Goal: Obtain resource: Download file/media

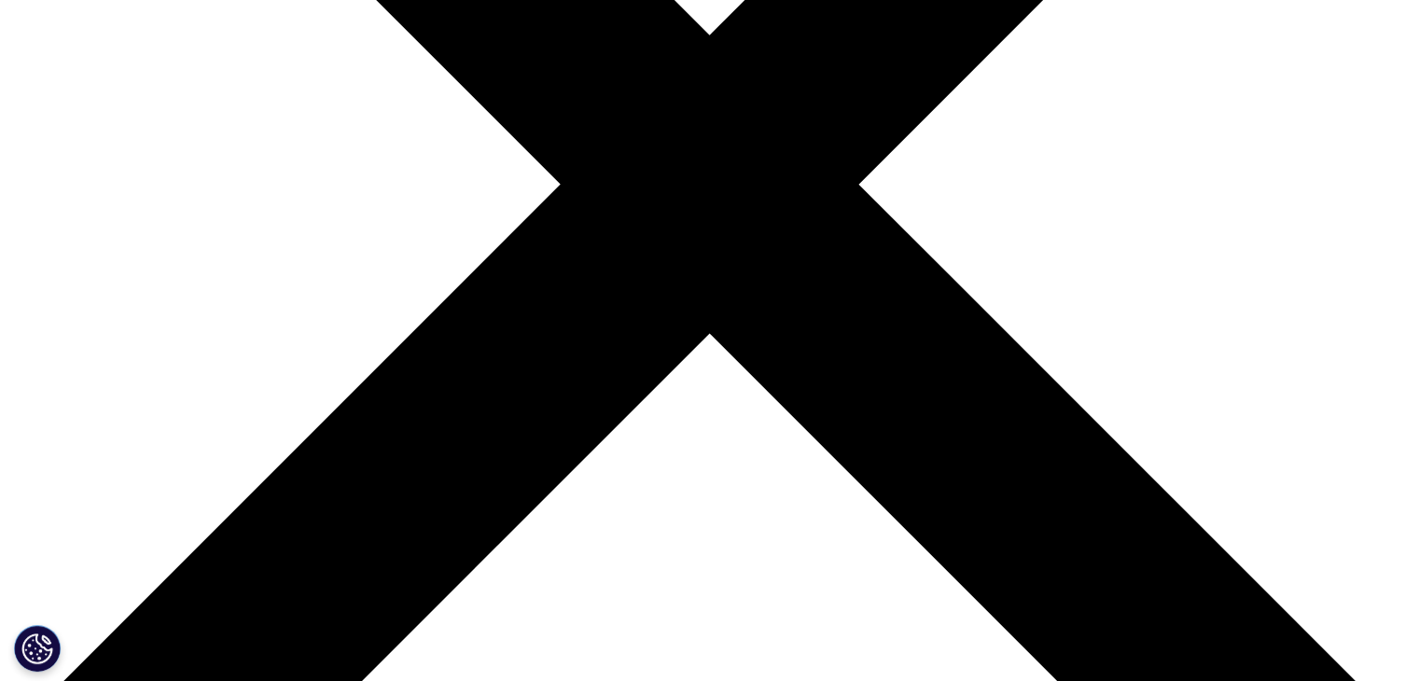
scroll to position [318, 1101]
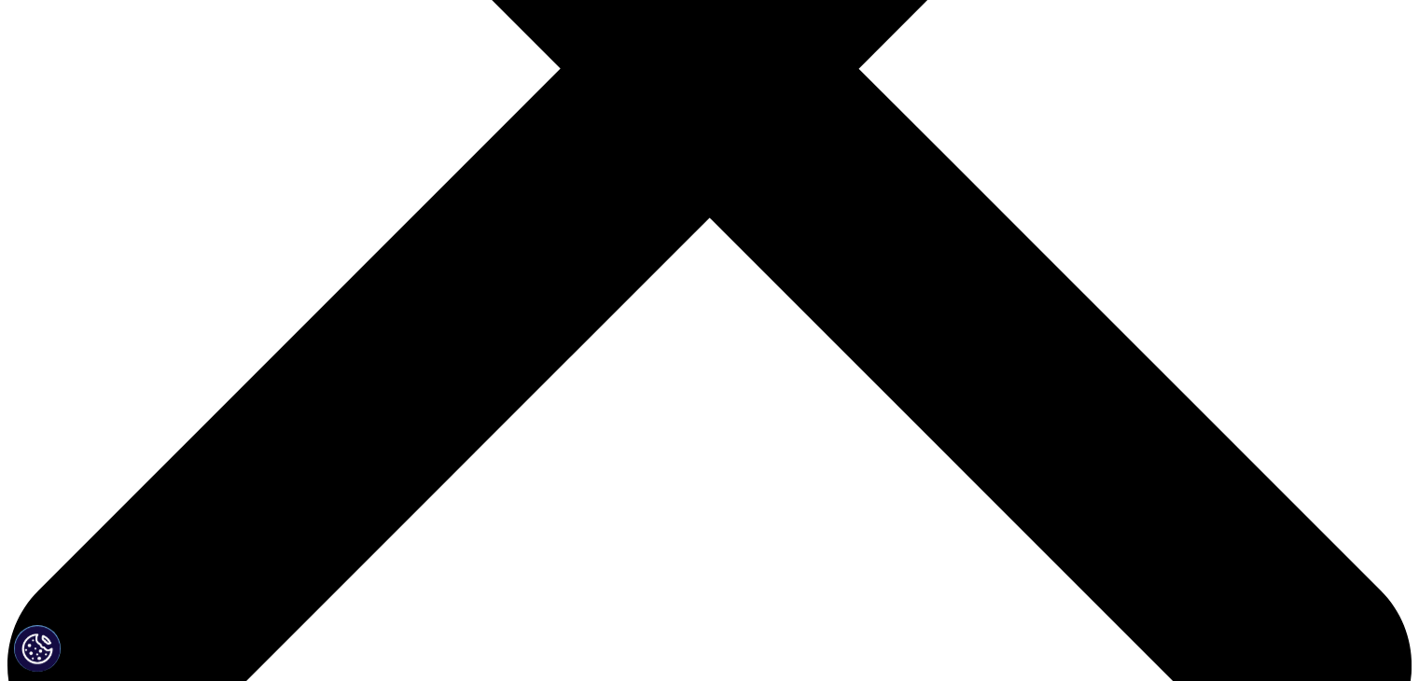
scroll to position [663, 0]
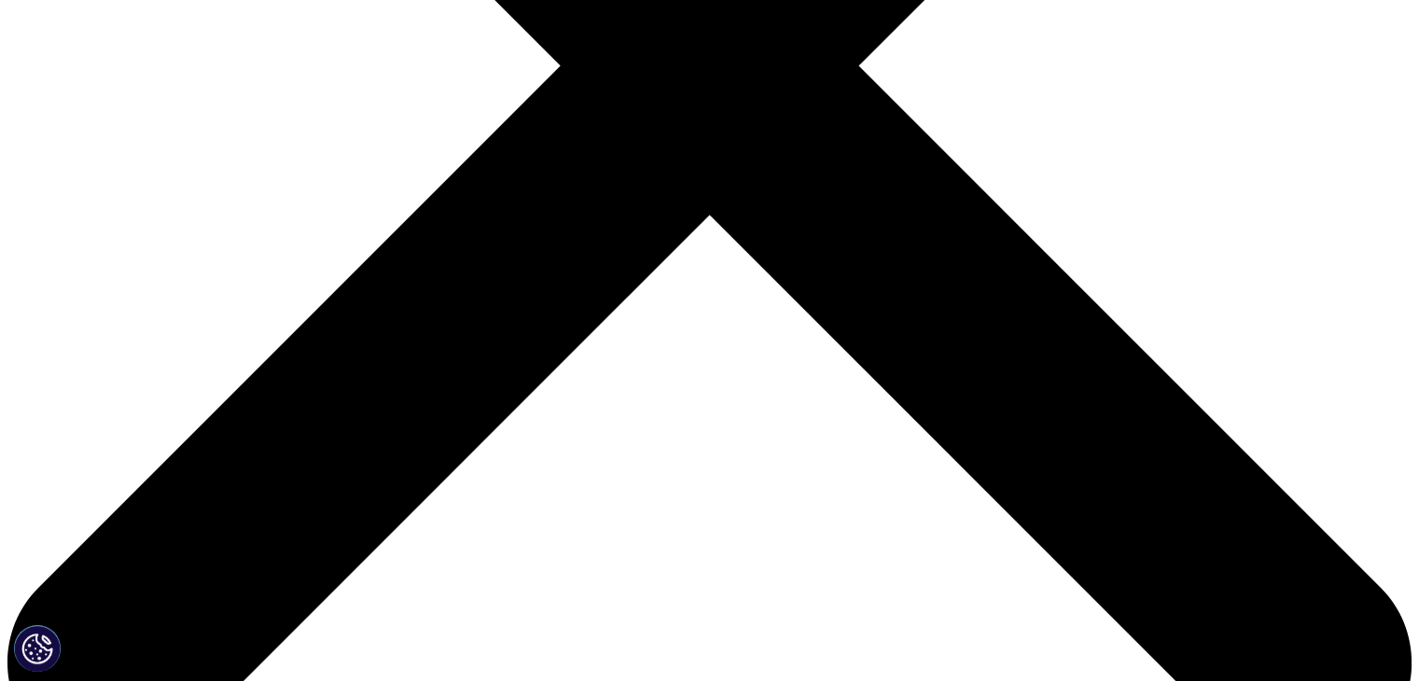
type input "[PERSON_NAME]"
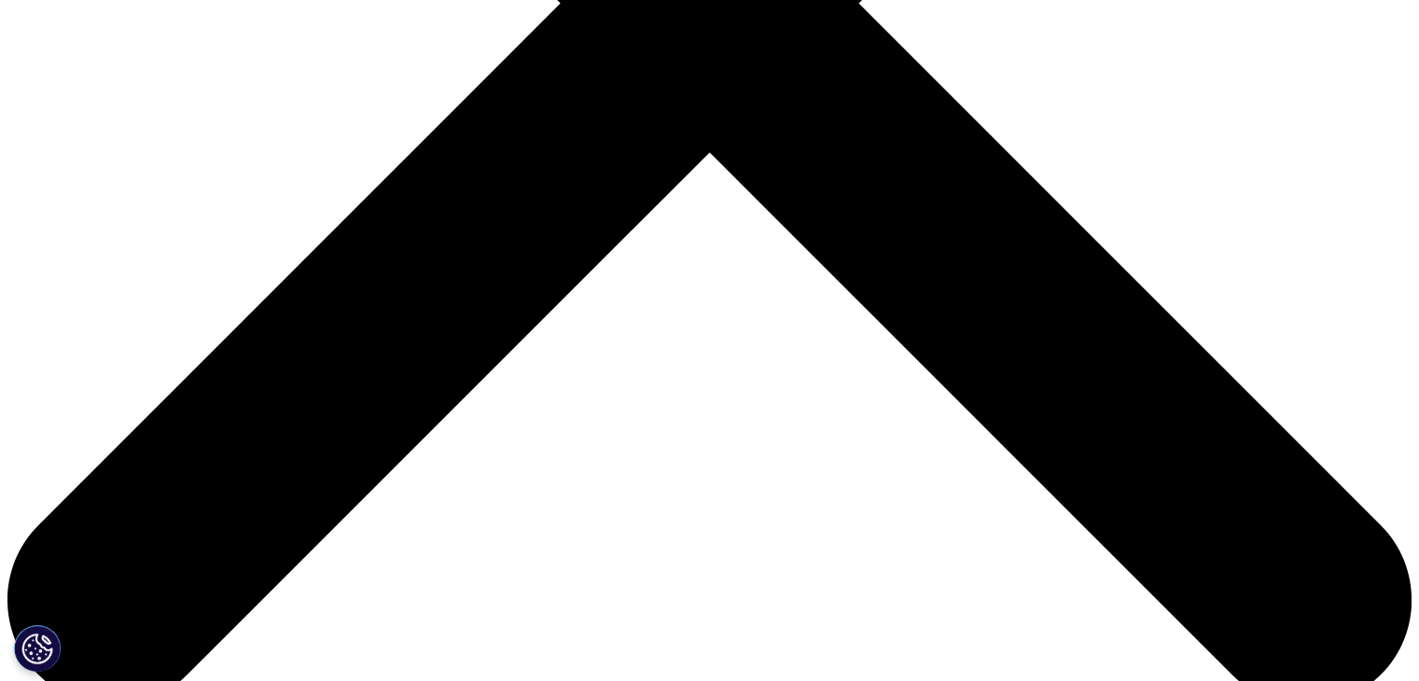
scroll to position [727, 0]
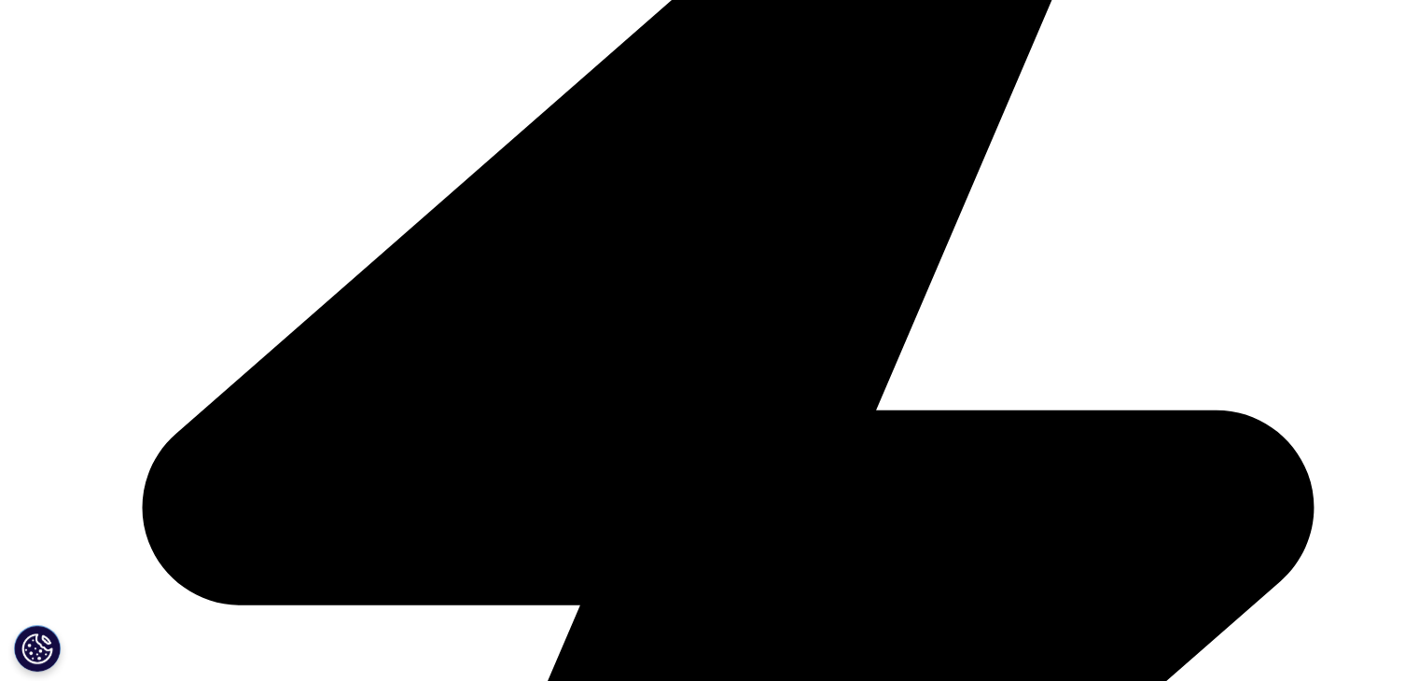
type input "choudhar"
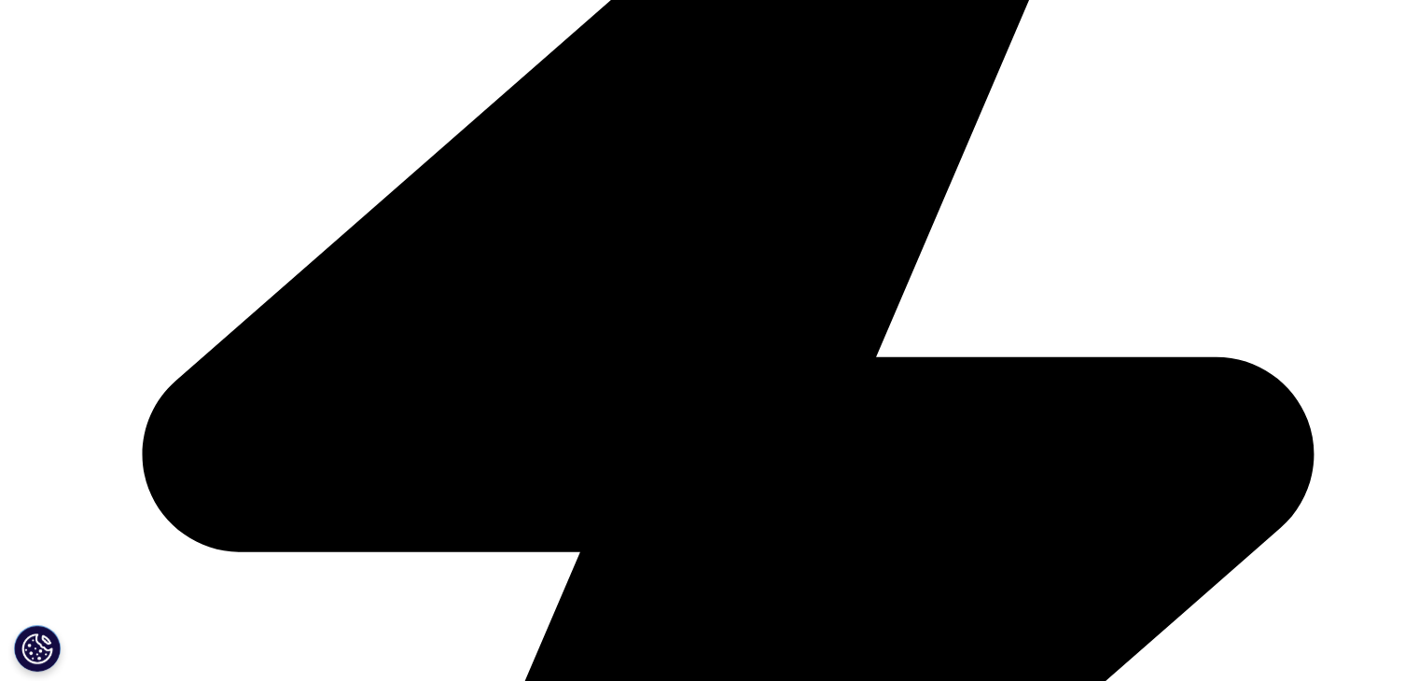
scroll to position [780, 0]
type input "[EMAIL_ADDRESS][DOMAIN_NAME]"
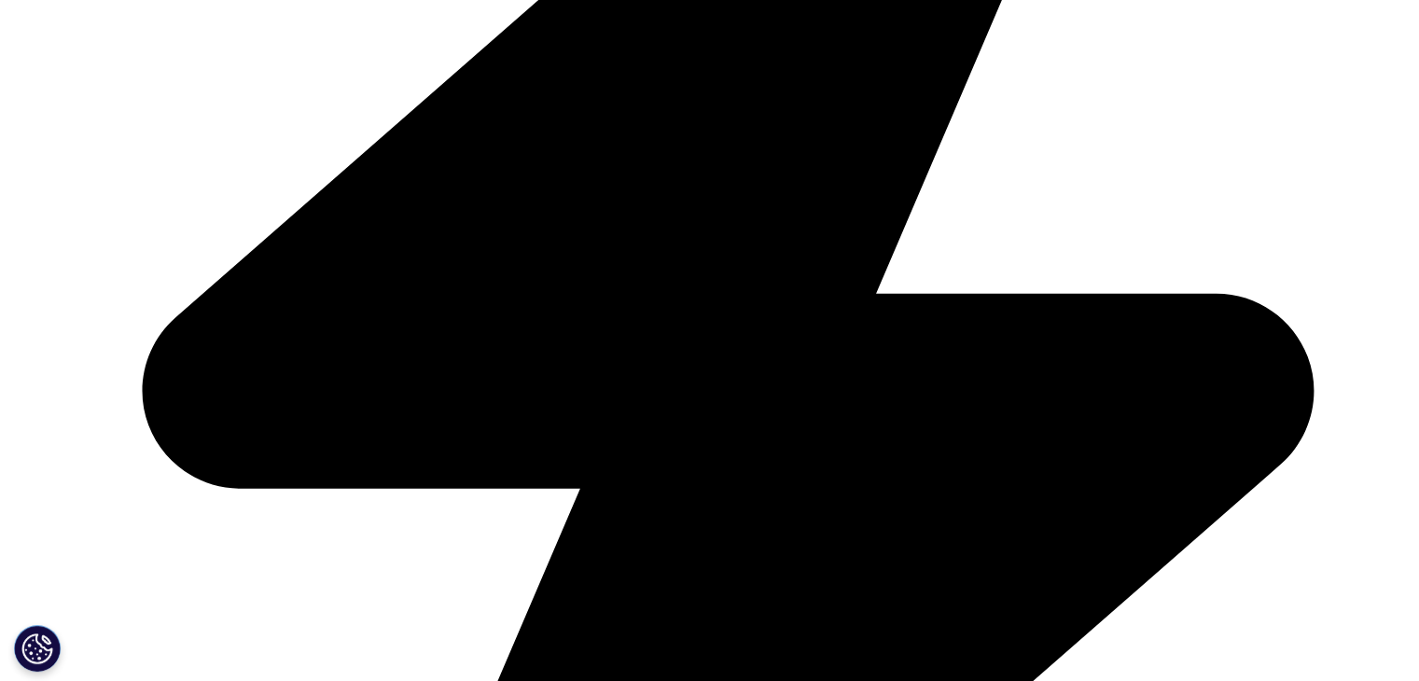
scroll to position [856, 0]
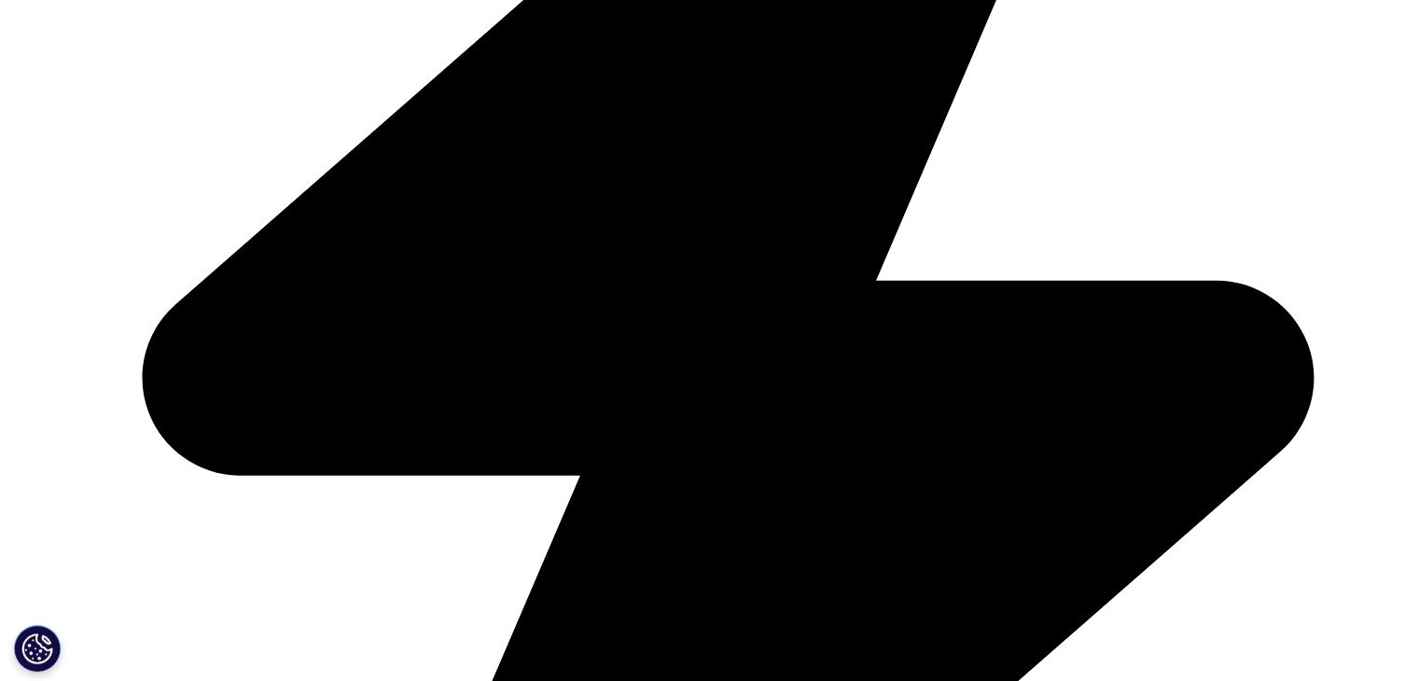
type input "commer"
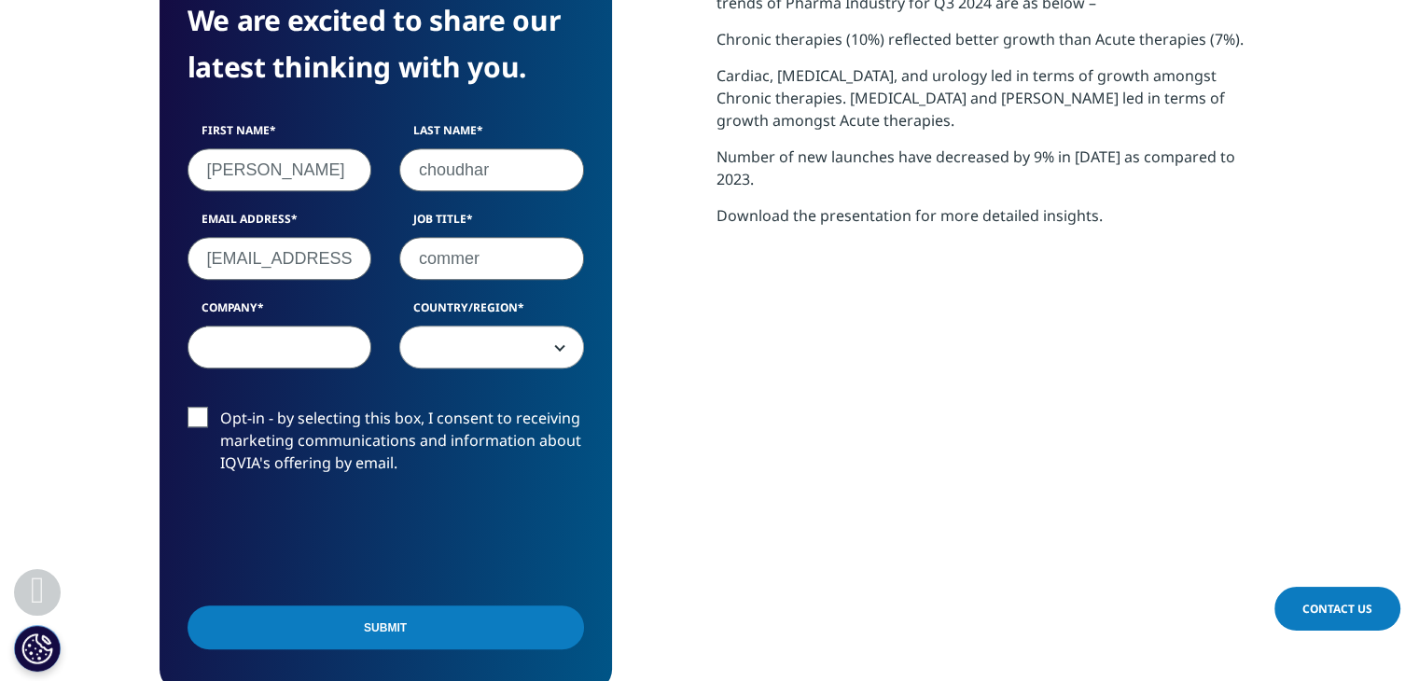
click at [336, 352] on input "Company" at bounding box center [279, 346] width 185 height 43
type input "goregaon"
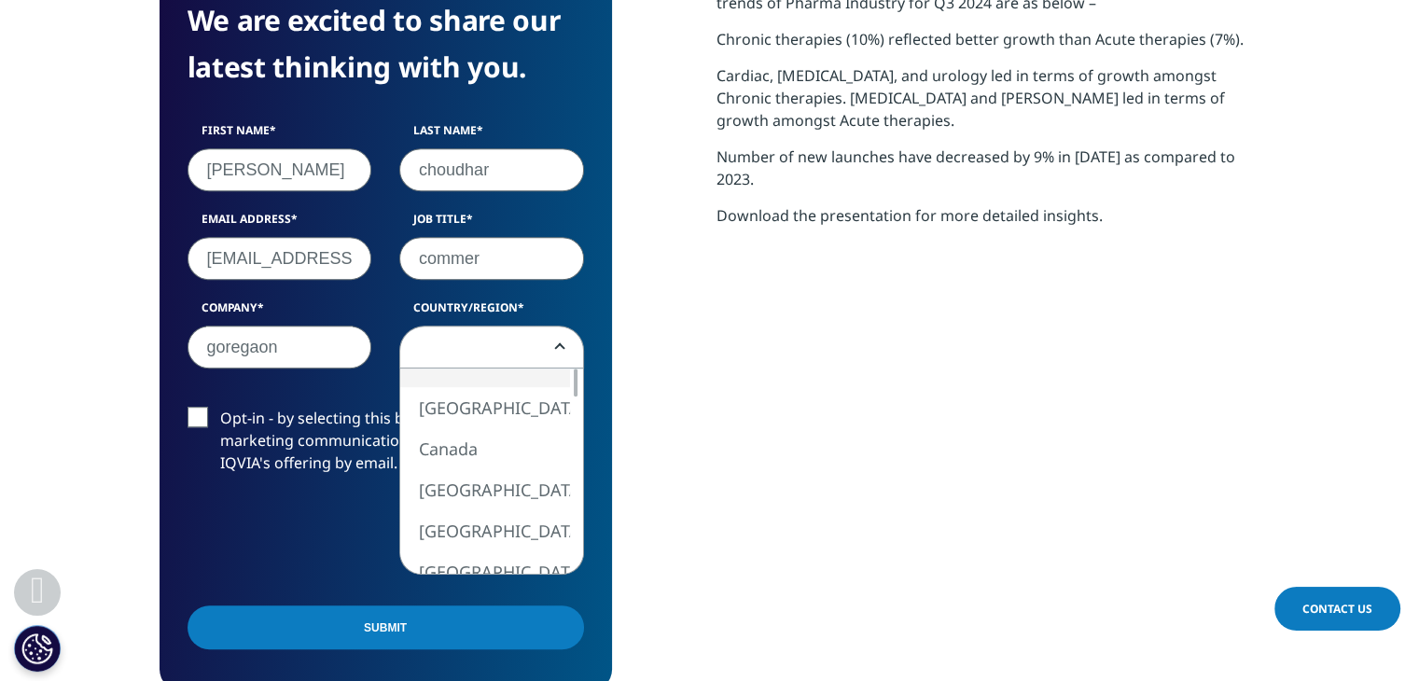
click at [528, 349] on span at bounding box center [491, 347] width 183 height 43
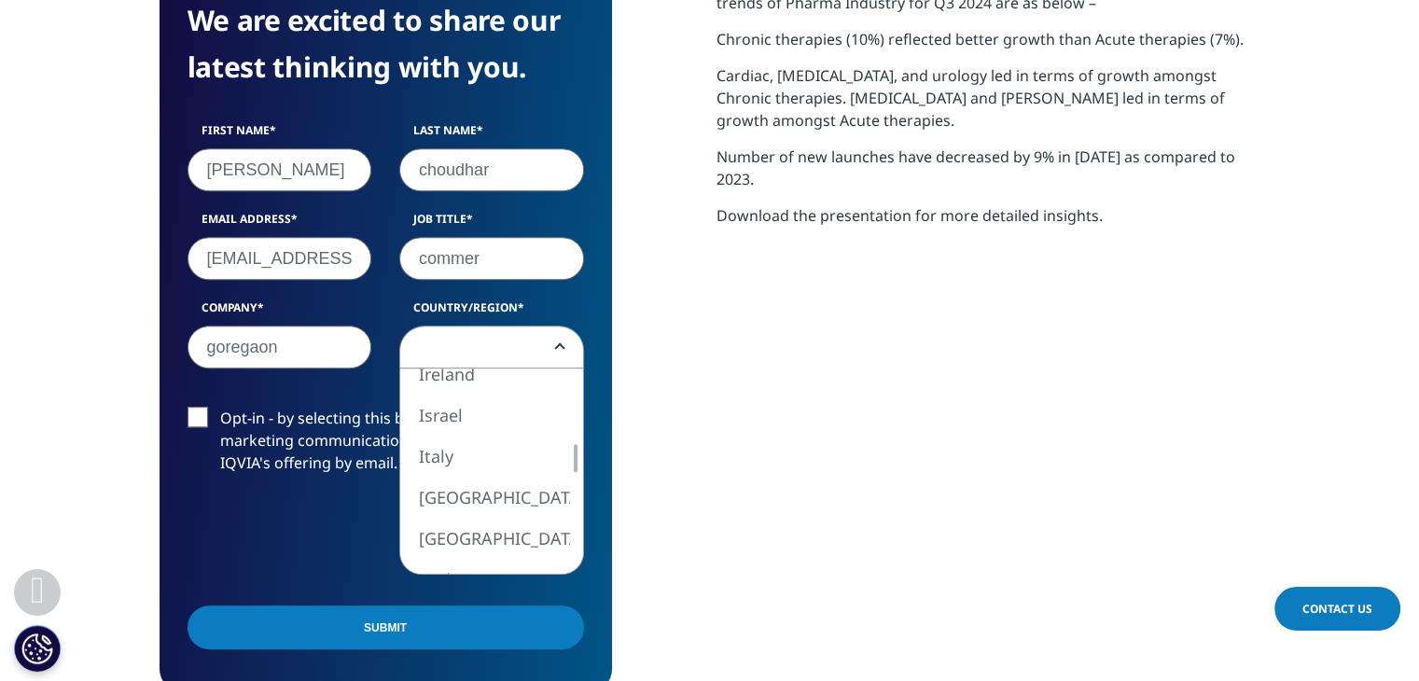
select select "India"
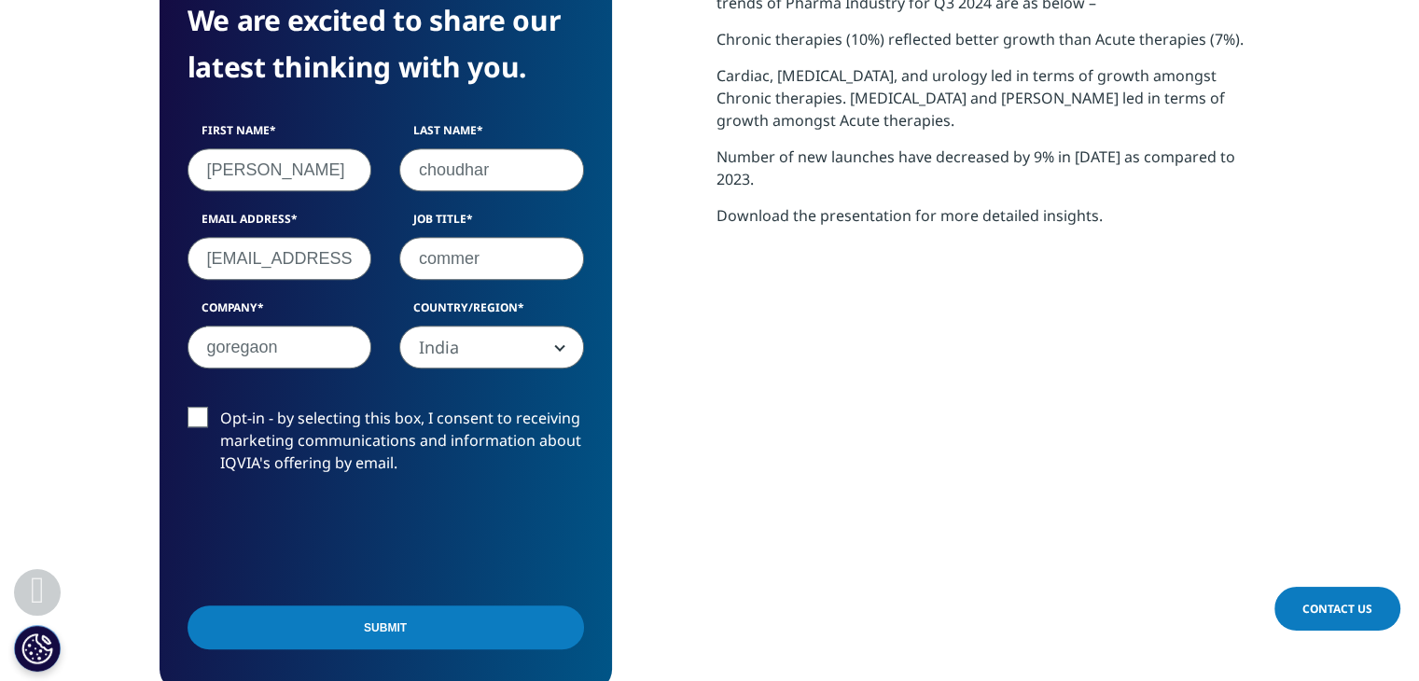
click at [199, 419] on label "Opt-in - by selecting this box, I consent to receiving marketing communications…" at bounding box center [385, 445] width 396 height 77
click at [220, 407] on input "Opt-in - by selecting this box, I consent to receiving marketing communications…" at bounding box center [220, 407] width 0 height 0
click at [199, 419] on label "Opt-in - by selecting this box, I consent to receiving marketing communications…" at bounding box center [385, 445] width 396 height 77
click at [220, 407] on input "Opt-in - by selecting this box, I consent to receiving marketing communications…" at bounding box center [220, 407] width 0 height 0
click at [306, 629] on input "Submit" at bounding box center [385, 627] width 396 height 44
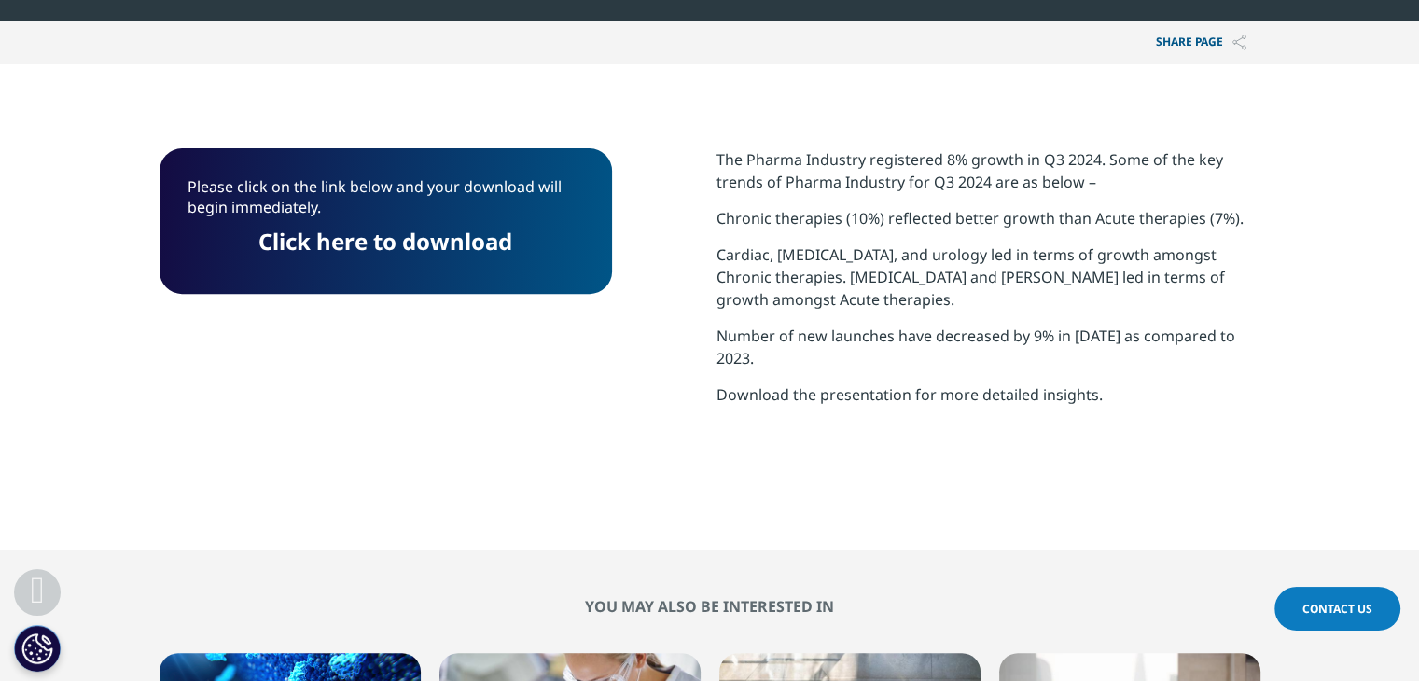
scroll to position [673, 0]
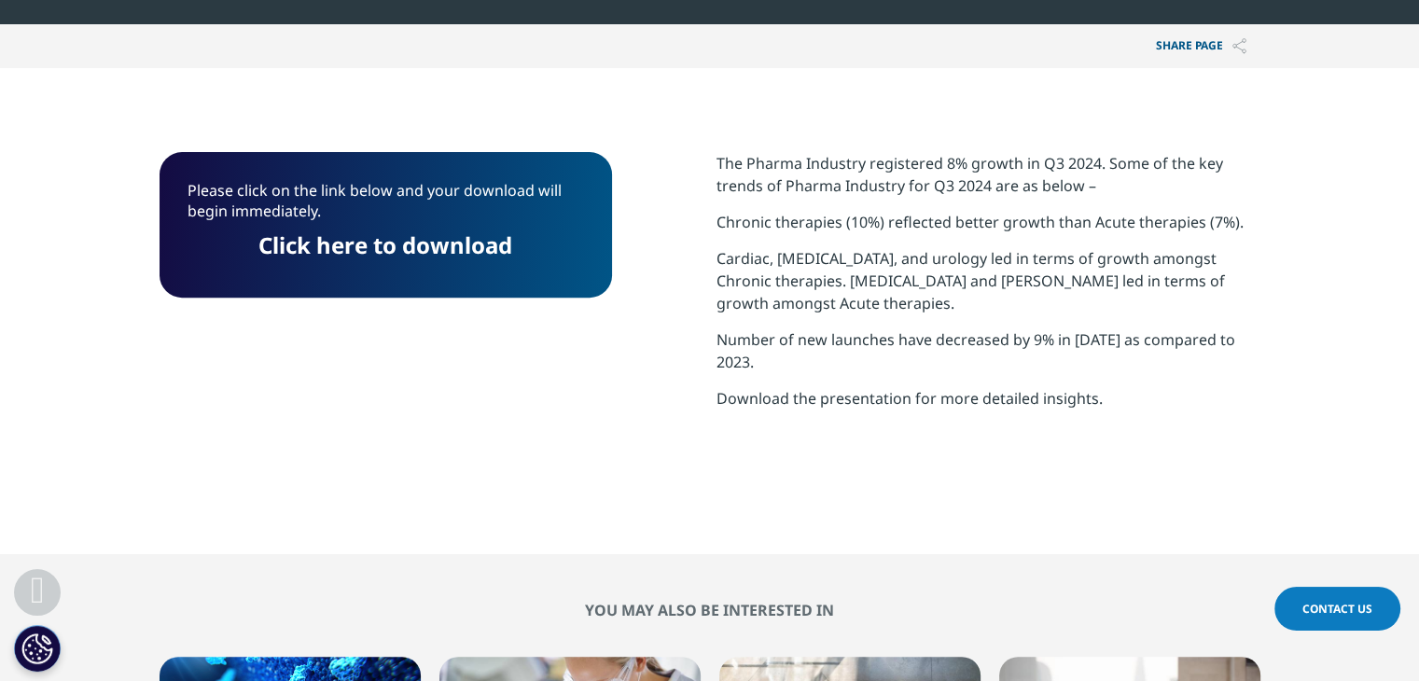
click at [302, 251] on link "Click here to download" at bounding box center [385, 244] width 254 height 31
